Goal: Information Seeking & Learning: Understand process/instructions

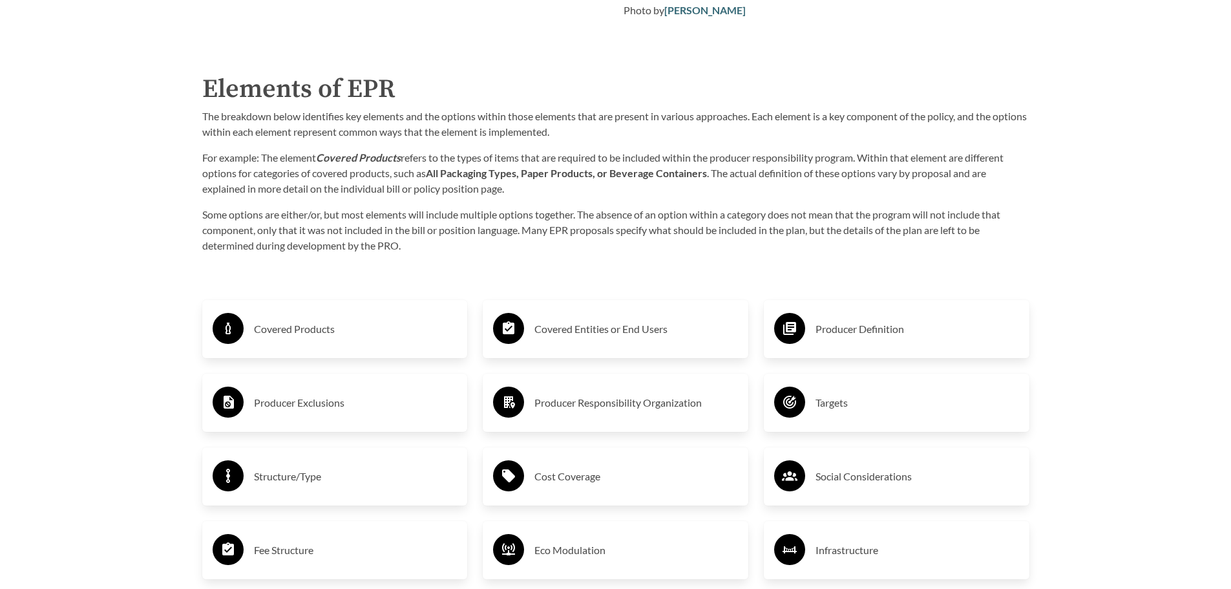
scroll to position [2013, 0]
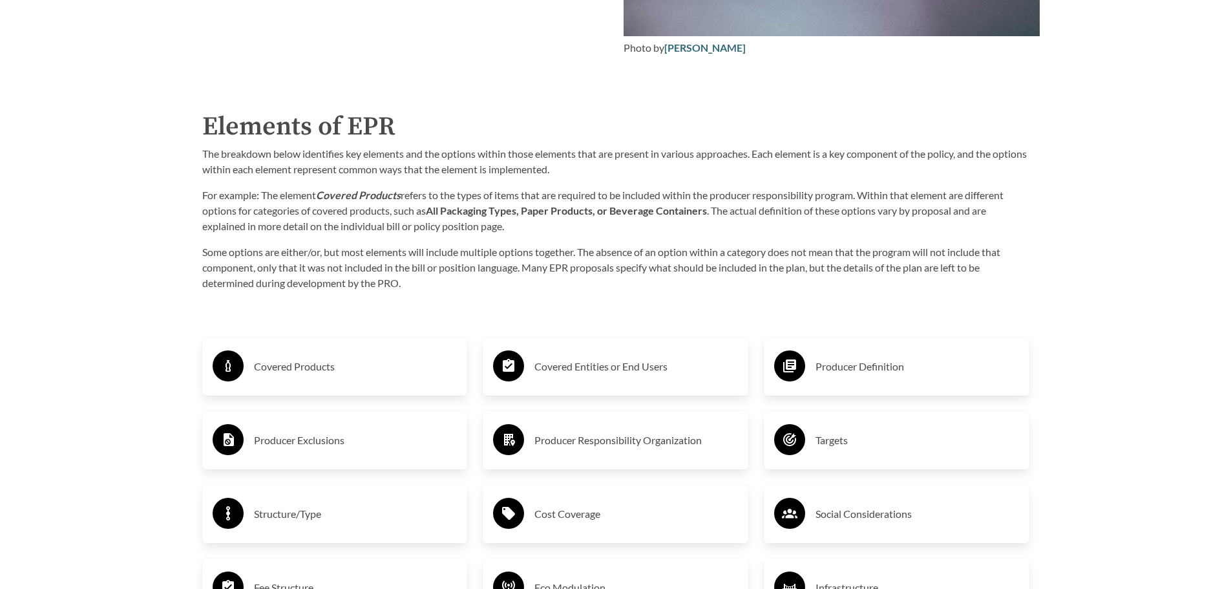
click at [446, 262] on p "Some options are either/or, but most elements will include multiple options tog…" at bounding box center [615, 267] width 827 height 47
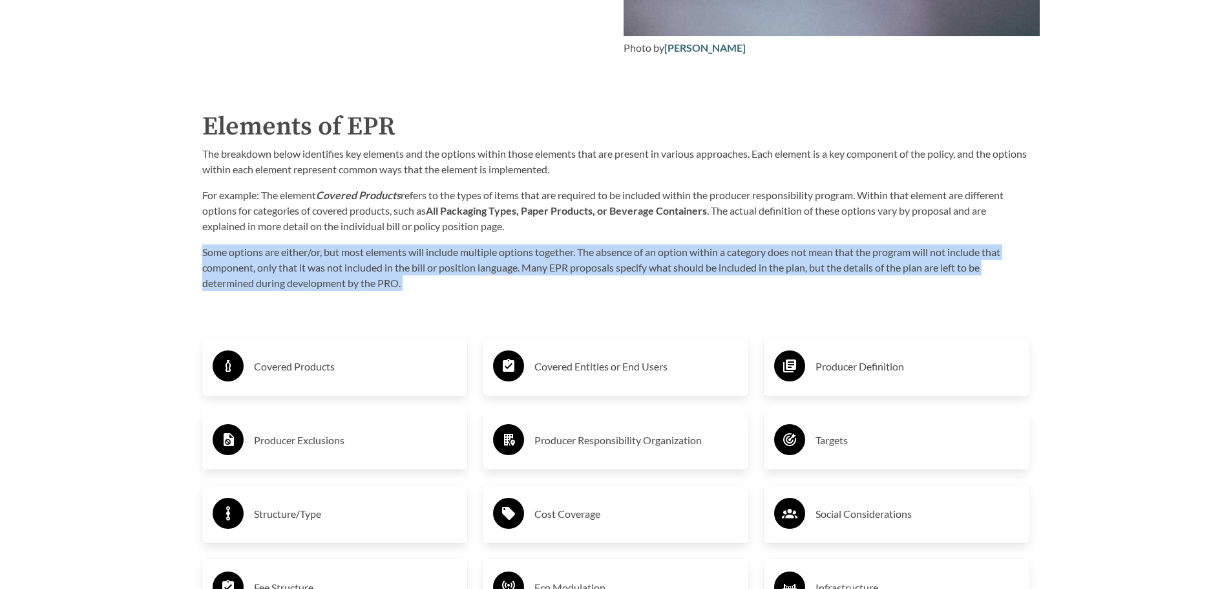
click at [446, 262] on p "Some options are either/or, but most elements will include multiple options tog…" at bounding box center [615, 267] width 827 height 47
click at [432, 272] on p "Some options are either/or, but most elements will include multiple options tog…" at bounding box center [615, 267] width 827 height 47
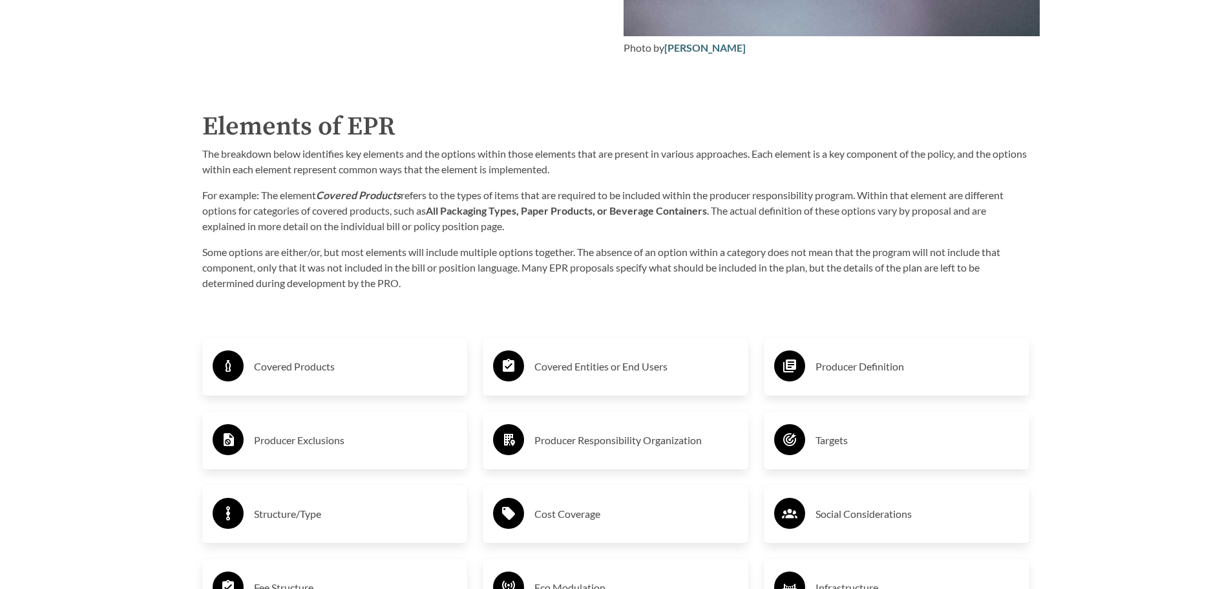
drag, startPoint x: 413, startPoint y: 286, endPoint x: 546, endPoint y: 292, distance: 132.7
click at [546, 291] on p "Some options are either/or, but most elements will include multiple options tog…" at bounding box center [615, 267] width 827 height 47
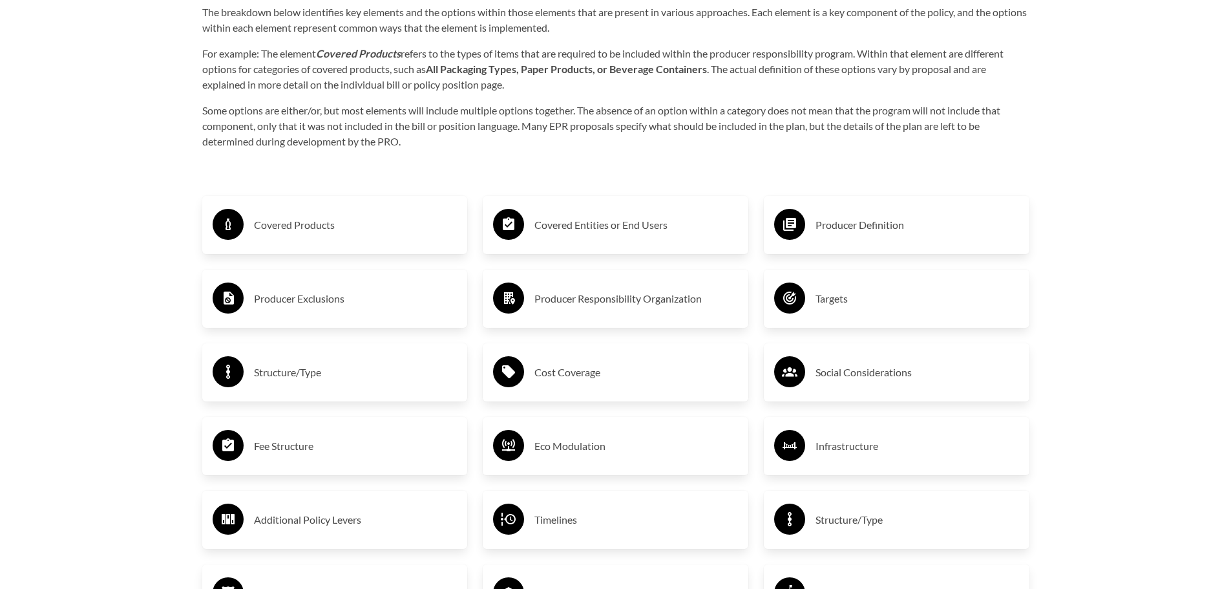
scroll to position [2142, 0]
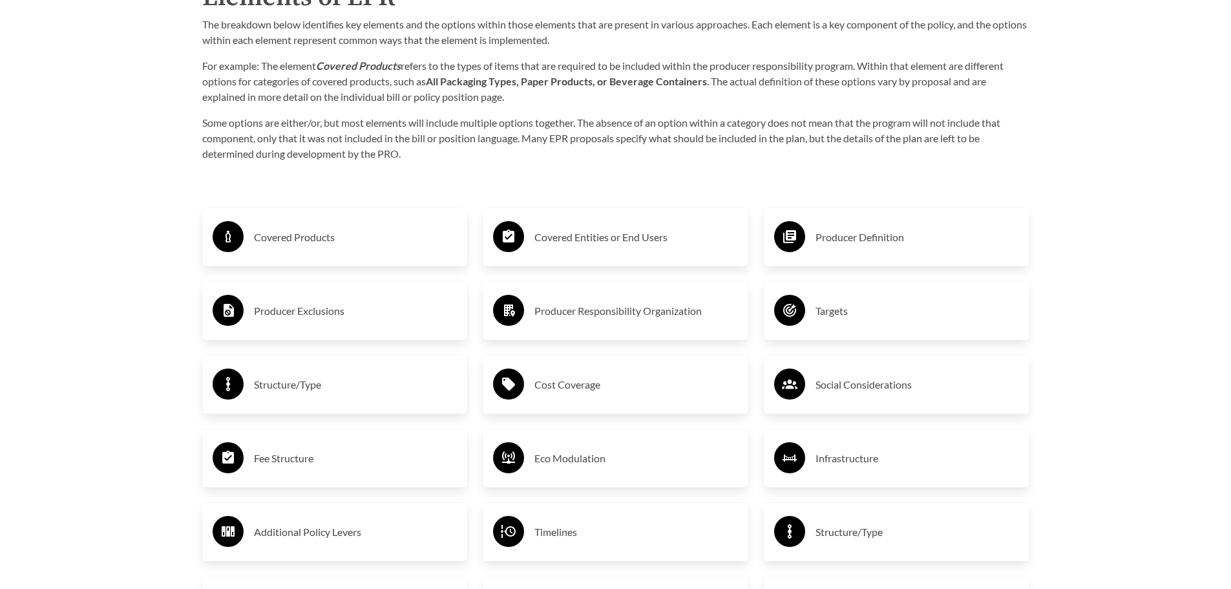
click at [472, 235] on div "Covered Products Producer Exclusions Structure/Type Fee Structure Additional Po…" at bounding box center [335, 458] width 281 height 547
click at [460, 132] on p "Some options are either/or, but most elements will include multiple options tog…" at bounding box center [615, 138] width 827 height 47
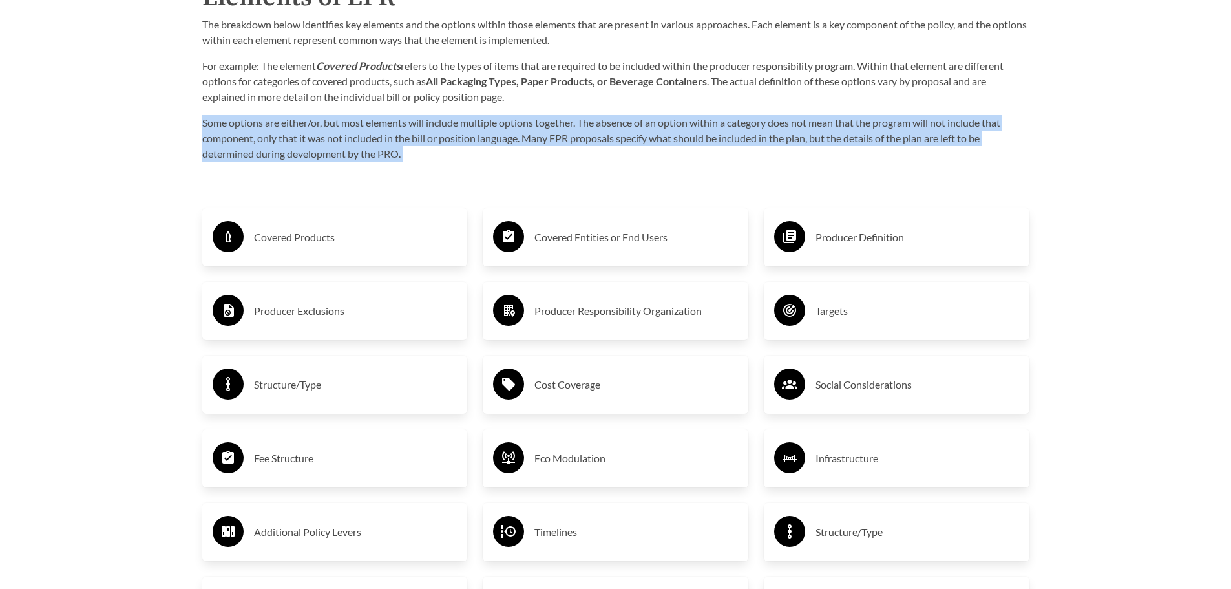
click at [461, 132] on p "Some options are either/or, but most elements will include multiple options tog…" at bounding box center [615, 138] width 827 height 47
click at [464, 140] on p "Some options are either/or, but most elements will include multiple options tog…" at bounding box center [615, 138] width 827 height 47
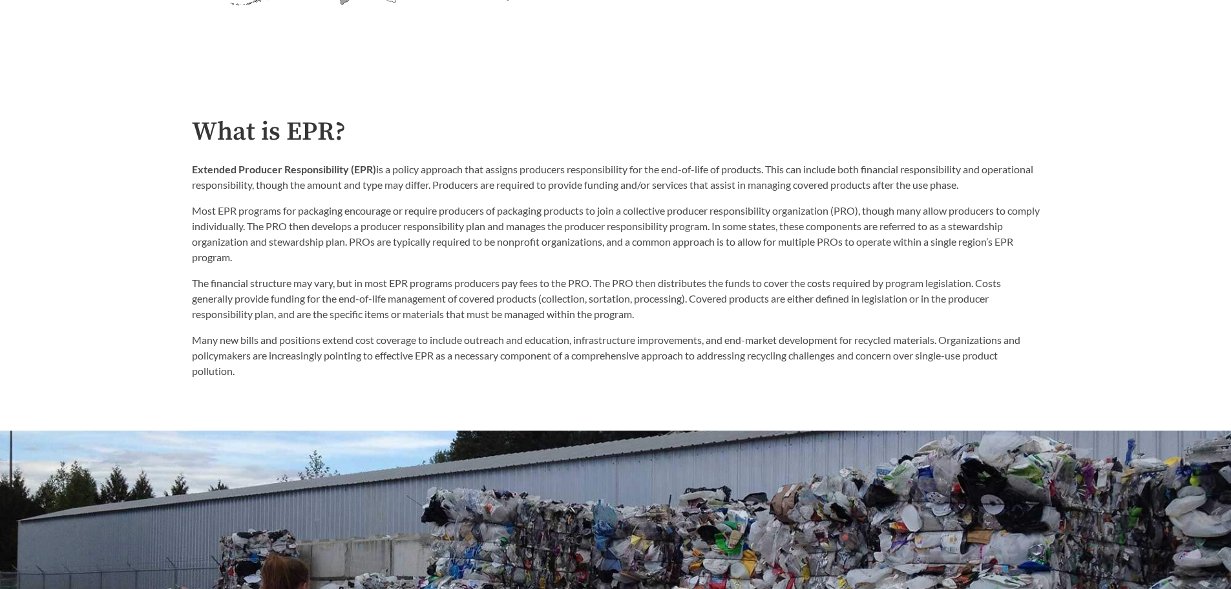
scroll to position [720, 0]
